Goal: Task Accomplishment & Management: Manage account settings

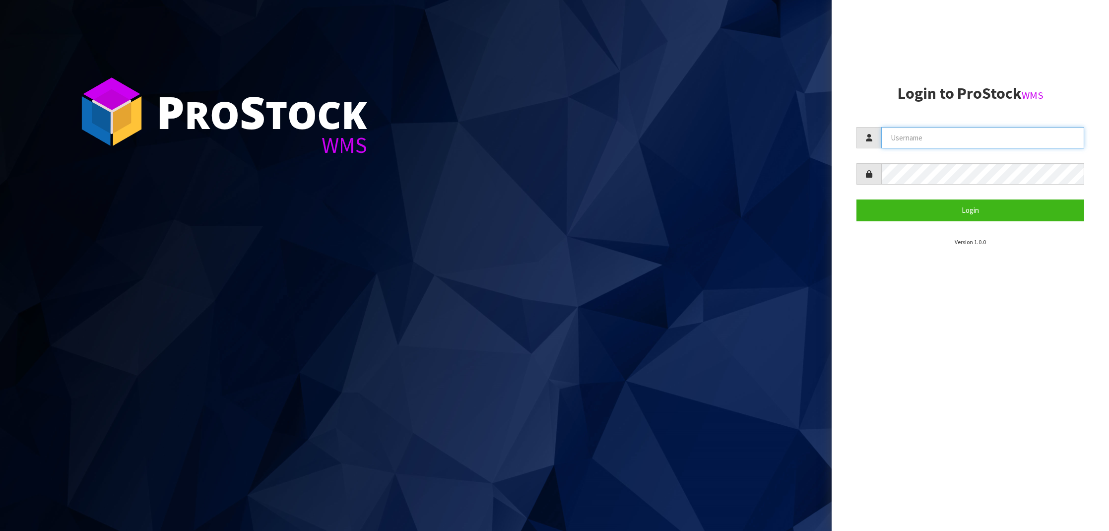
type input "NEROTAPWARE"
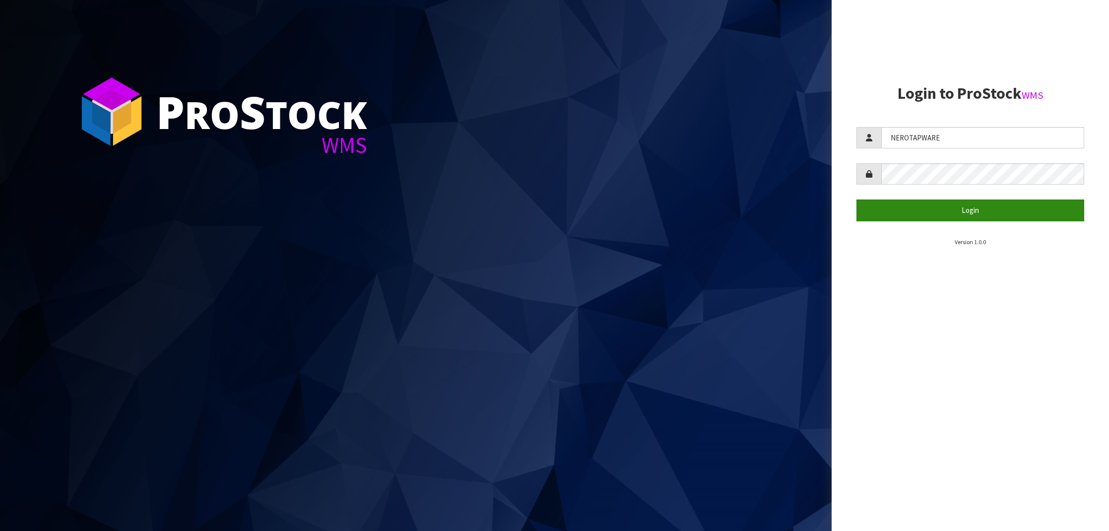
click at [957, 206] on button "Login" at bounding box center [971, 210] width 228 height 21
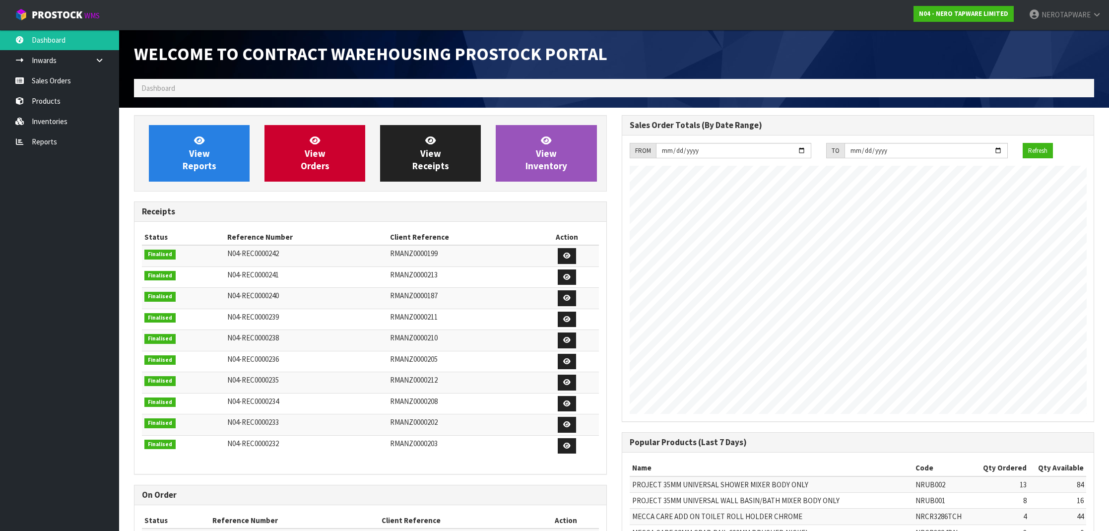
scroll to position [495826, 495885]
click at [73, 84] on link "Sales Orders" at bounding box center [59, 80] width 119 height 20
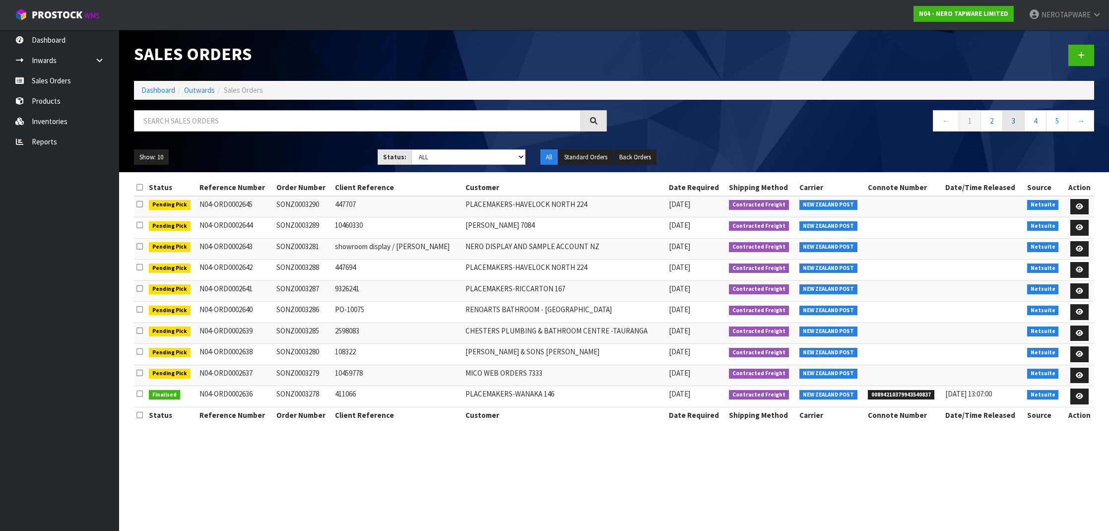
click at [1021, 125] on link "3" at bounding box center [1014, 120] width 22 height 21
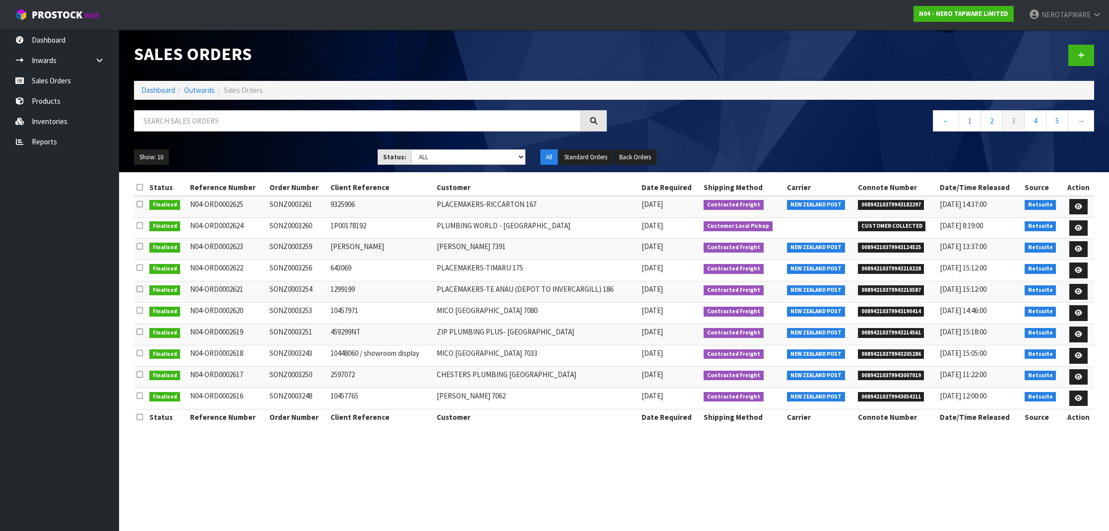
click at [901, 247] on span "00894210379943124525" at bounding box center [891, 248] width 67 height 10
copy span "00894210379943124525"
click at [1030, 123] on link "4" at bounding box center [1036, 120] width 22 height 21
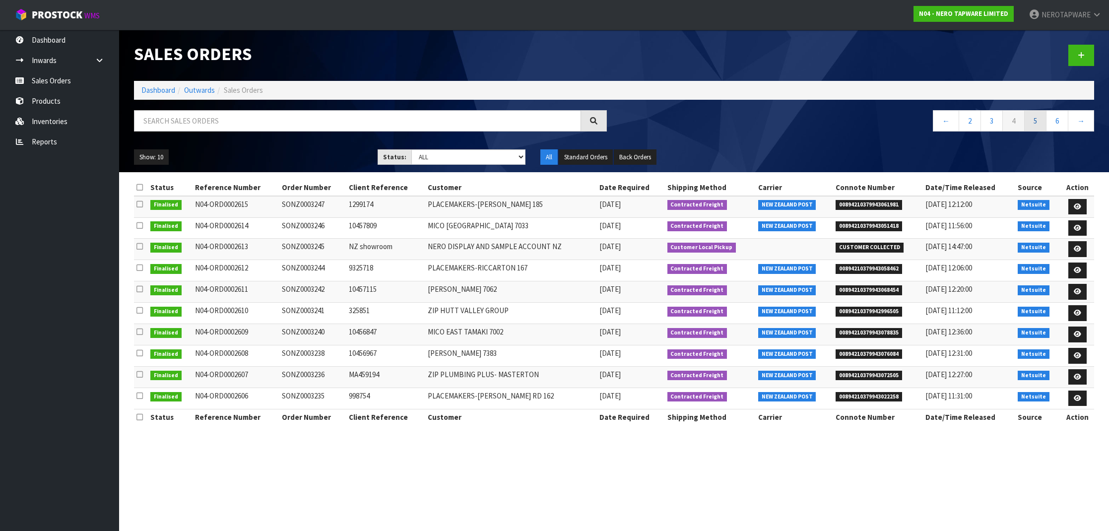
click at [1032, 124] on link "5" at bounding box center [1036, 120] width 22 height 21
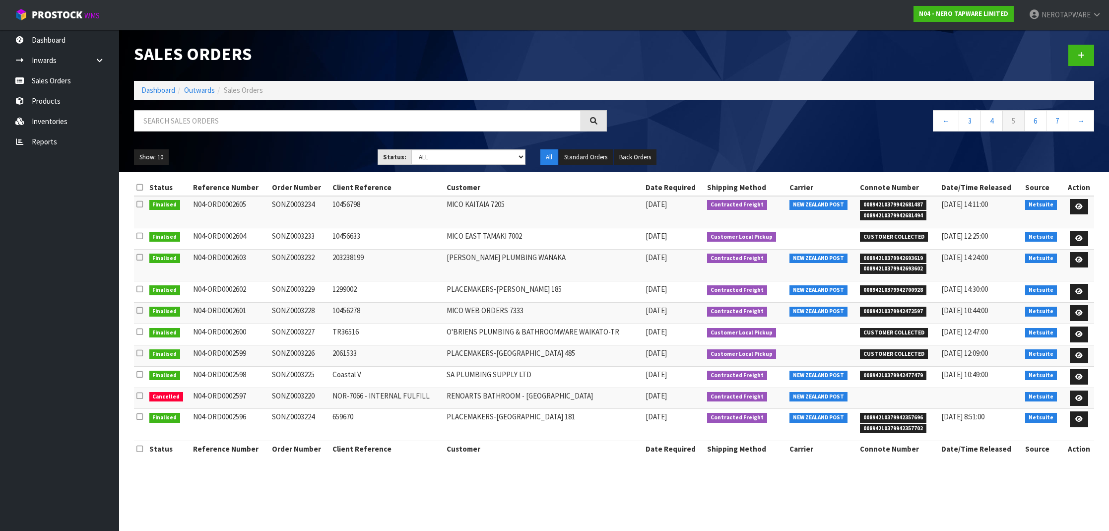
click at [899, 205] on span "00894210379942681487" at bounding box center [893, 205] width 67 height 10
copy span "00894210379942681487"
click at [290, 203] on td "SONZ0003234" at bounding box center [300, 212] width 61 height 32
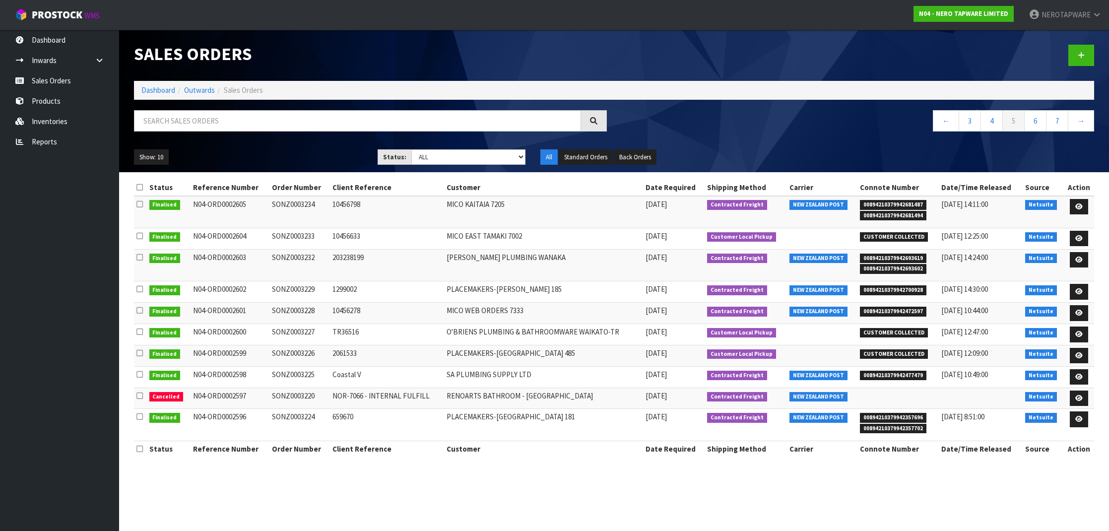
click at [290, 203] on td "SONZ0003234" at bounding box center [300, 212] width 61 height 32
copy td "SONZ0003234"
click at [896, 255] on span "00894210379942693619" at bounding box center [893, 259] width 67 height 10
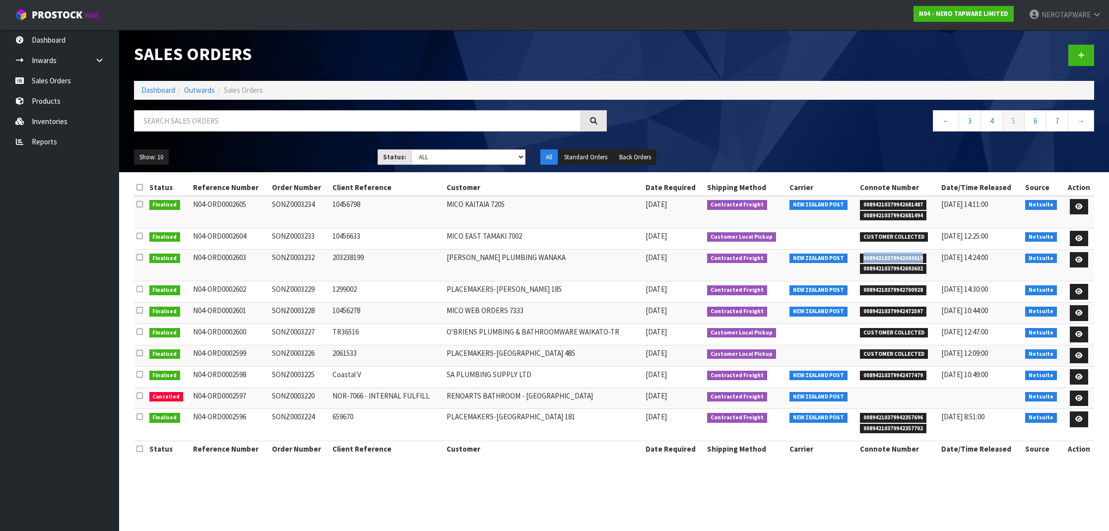
copy span "00894210379942693619"
click at [294, 257] on td "SONZ0003232" at bounding box center [300, 265] width 61 height 32
copy td "SONZ0003232"
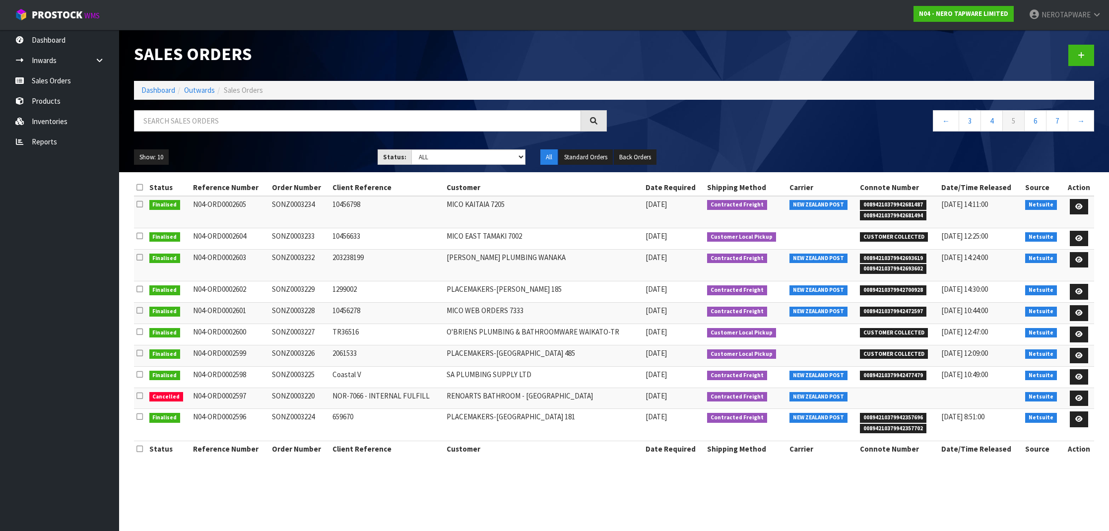
scroll to position [0, 0]
